Goal: Check status: Check status

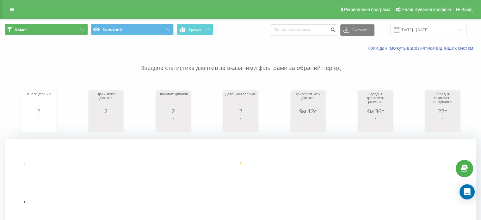
click at [52, 30] on button "Вхідні" at bounding box center [46, 29] width 83 height 11
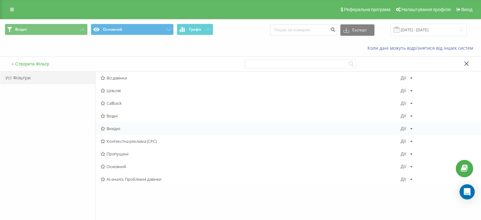
click at [115, 126] on span "Вихідні" at bounding box center [251, 128] width 300 height 4
